Goal: Task Accomplishment & Management: Complete application form

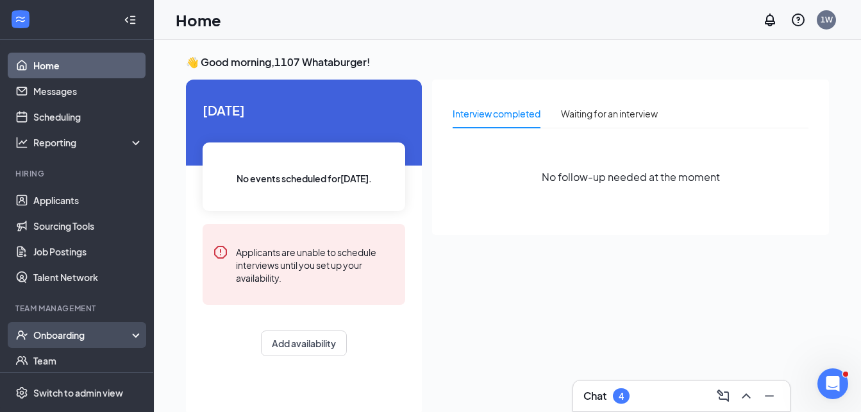
click at [57, 335] on div "Onboarding" at bounding box center [82, 334] width 99 height 13
click at [52, 359] on link "Overview" at bounding box center [88, 360] width 110 height 26
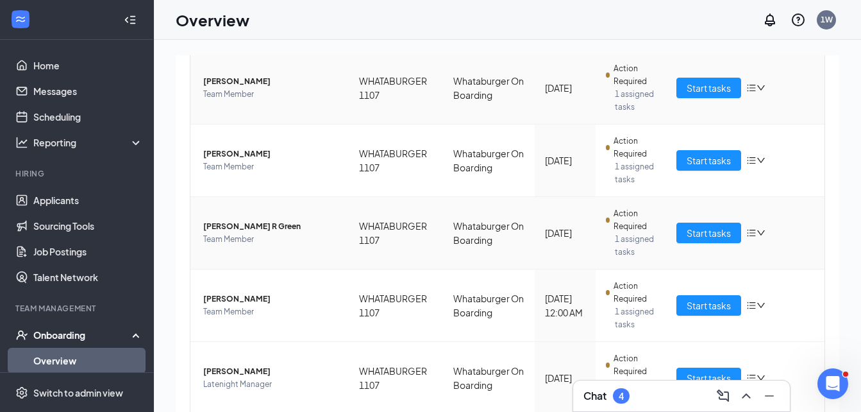
scroll to position [179, 0]
click at [698, 232] on span "Start tasks" at bounding box center [709, 232] width 44 height 14
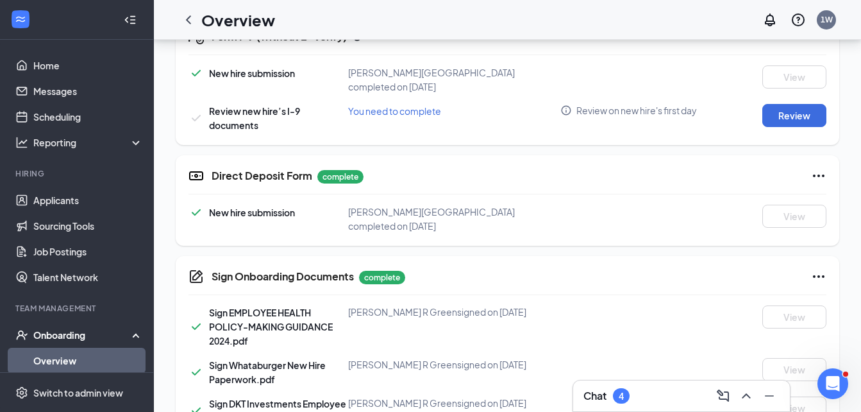
scroll to position [426, 0]
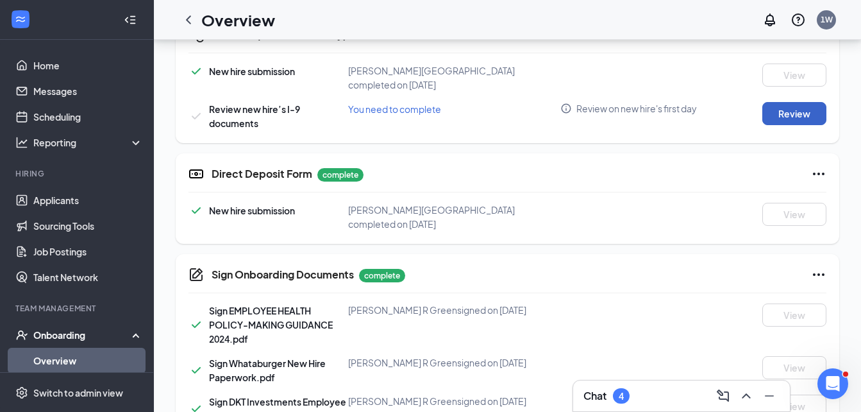
click at [799, 102] on button "Review" at bounding box center [794, 113] width 64 height 23
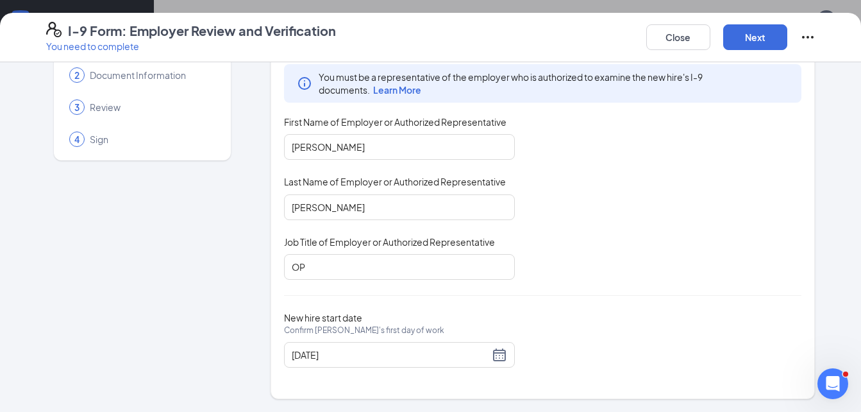
scroll to position [61, 0]
click at [744, 42] on button "Next" at bounding box center [755, 37] width 64 height 26
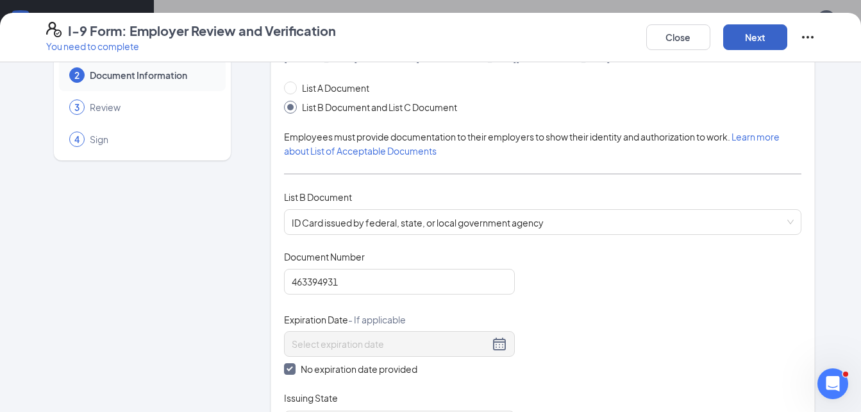
click at [755, 40] on button "Next" at bounding box center [755, 37] width 64 height 26
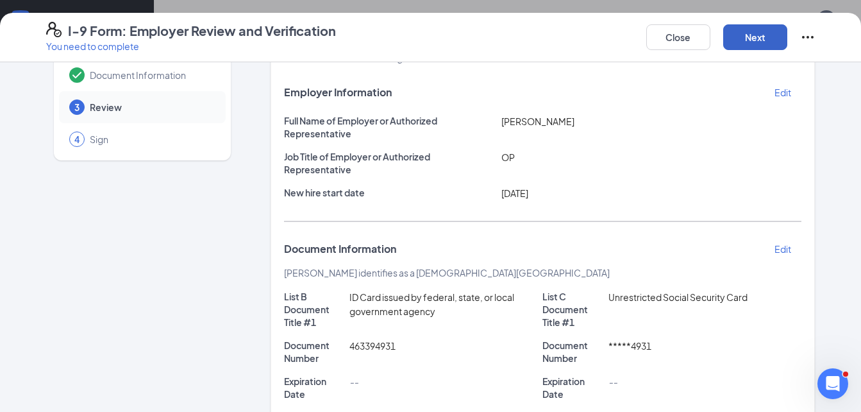
click at [755, 40] on button "Next" at bounding box center [755, 37] width 64 height 26
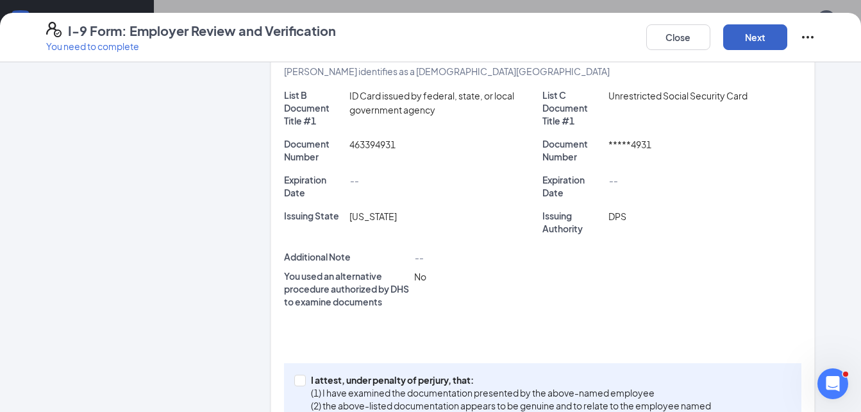
scroll to position [333, 0]
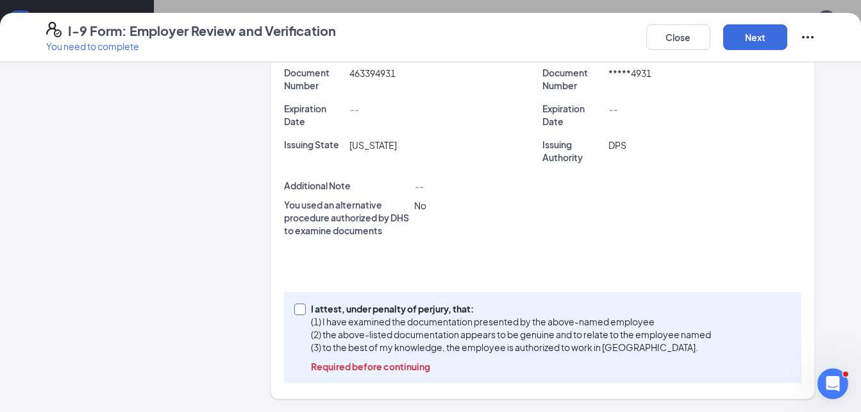
click at [294, 306] on input "I attest, under penalty of [PERSON_NAME], that: (1) I have examined the documen…" at bounding box center [298, 307] width 9 height 9
checkbox input "true"
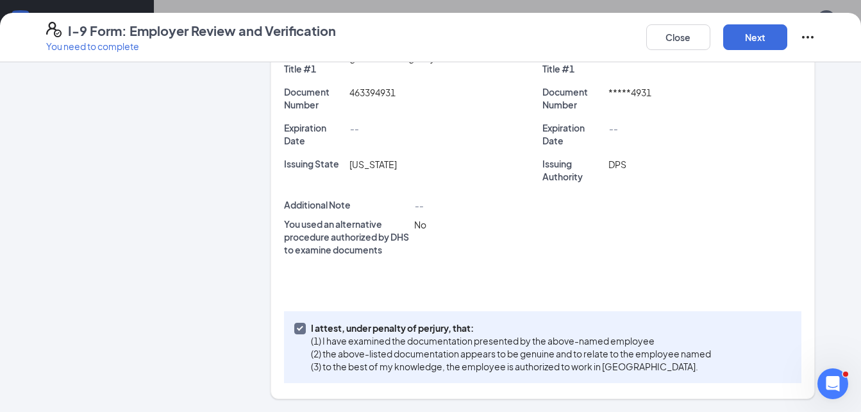
scroll to position [314, 0]
click at [746, 33] on button "Next" at bounding box center [755, 37] width 64 height 26
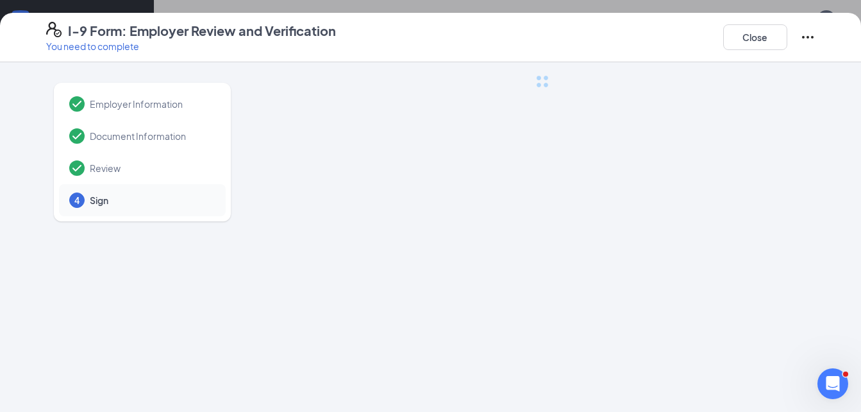
scroll to position [0, 0]
click at [746, 33] on button "Close" at bounding box center [755, 37] width 64 height 26
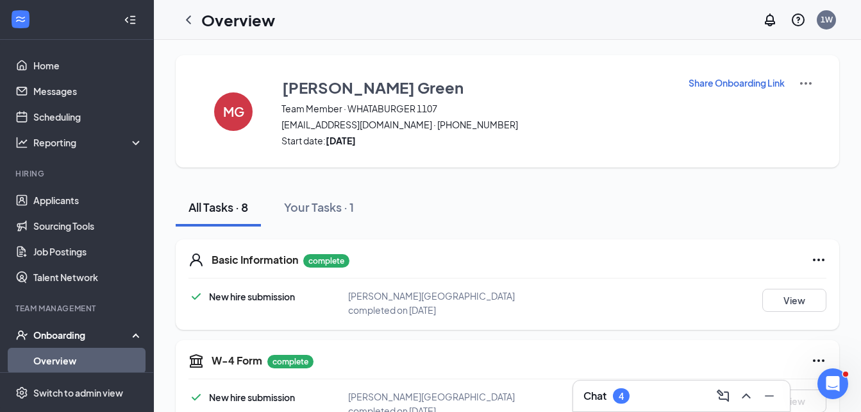
click at [52, 357] on link "Overview" at bounding box center [88, 360] width 110 height 26
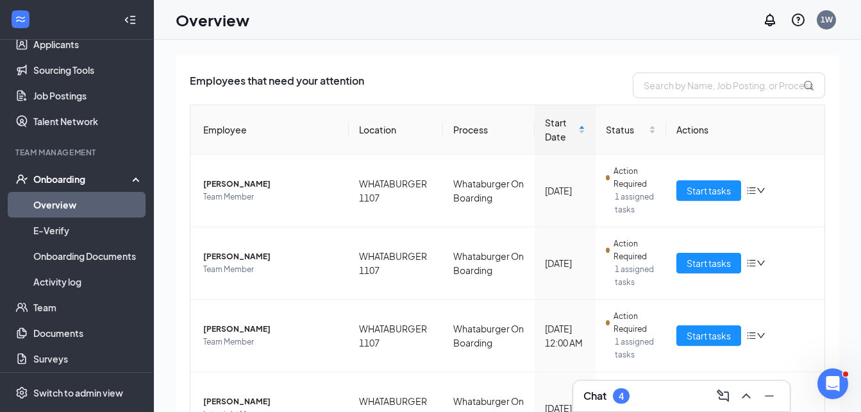
scroll to position [158, 0]
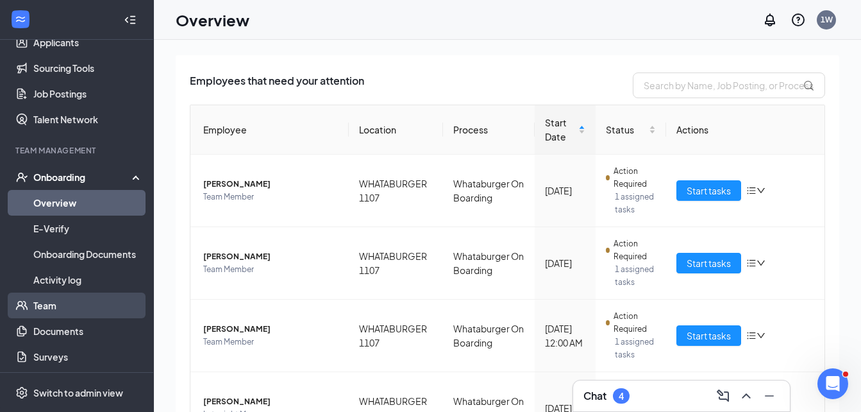
click at [39, 301] on link "Team" at bounding box center [88, 305] width 110 height 26
